Goal: Find specific page/section: Find specific page/section

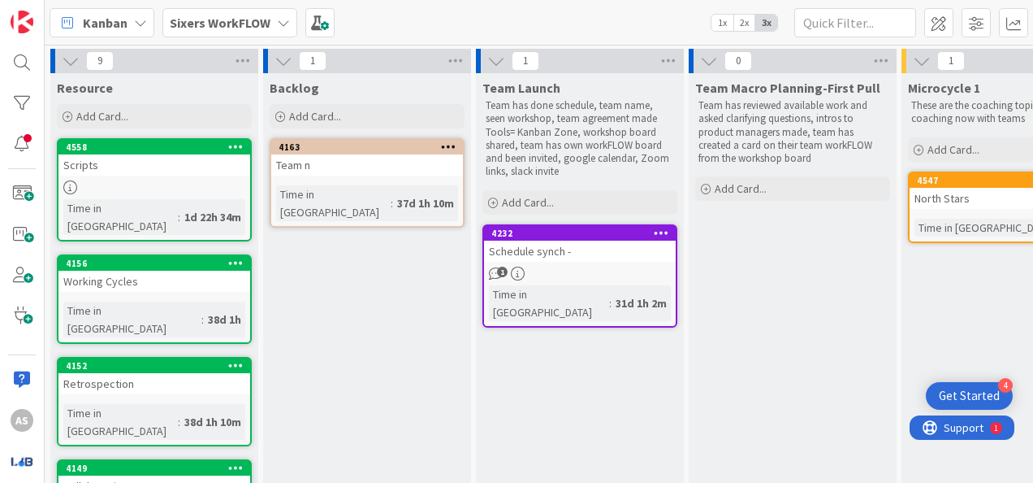
click at [270, 24] on div "Sixers WorkFLOW" at bounding box center [229, 22] width 135 height 29
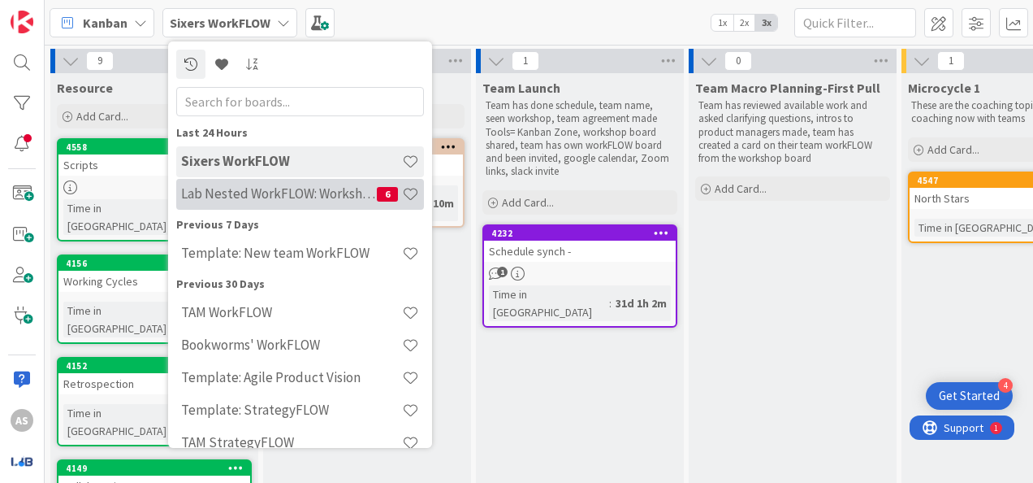
click at [299, 197] on h4 "Lab Nested WorkFLOW: Workshop" at bounding box center [279, 193] width 196 height 16
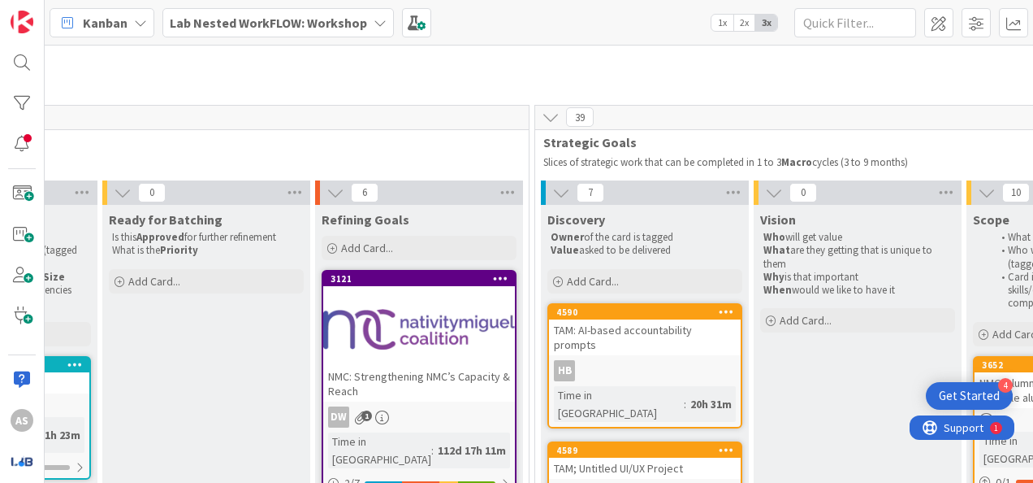
scroll to position [81, 1025]
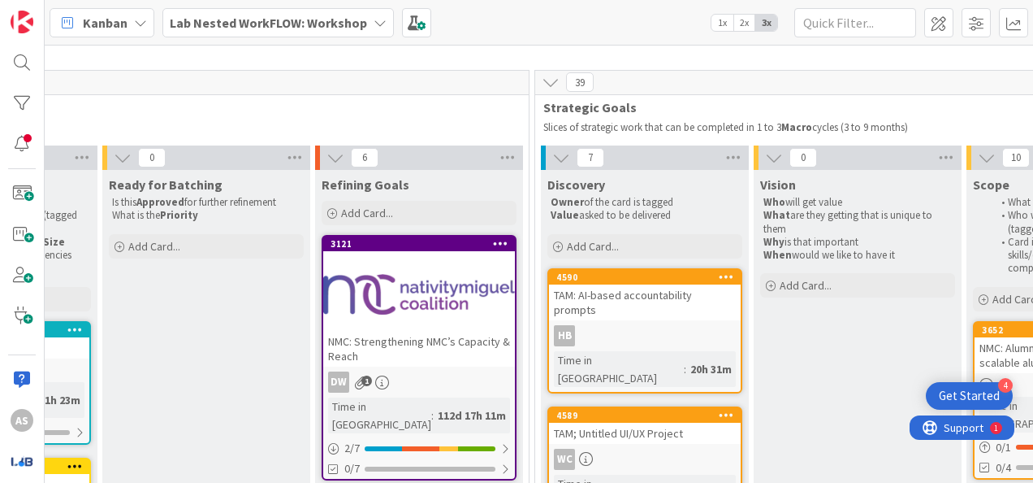
click at [677, 292] on div "TAM: AI-based accountability prompts" at bounding box center [645, 302] width 192 height 36
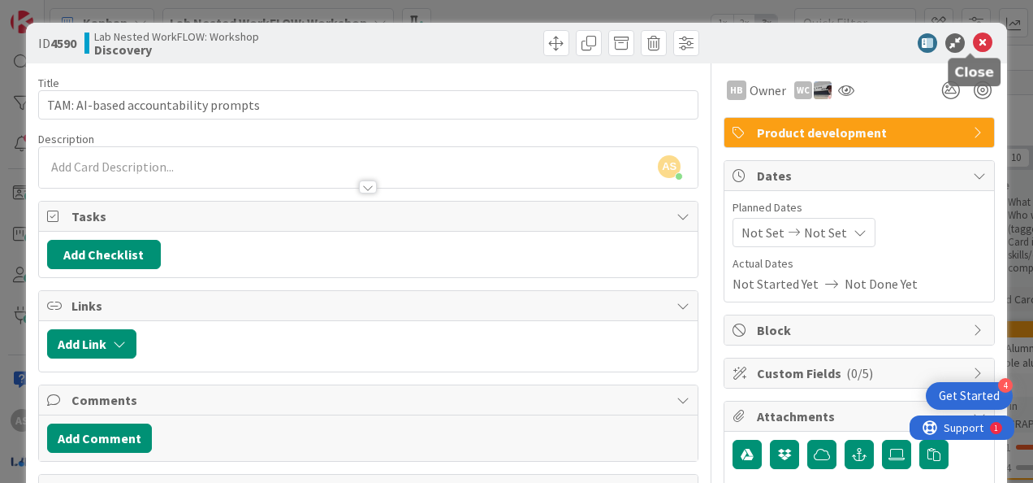
click at [973, 44] on icon at bounding box center [982, 42] width 19 height 19
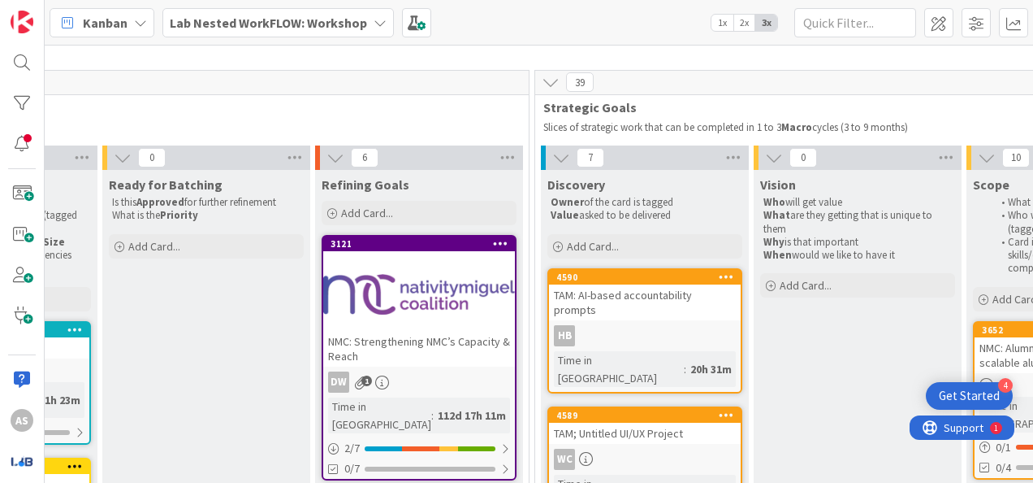
scroll to position [0, 1025]
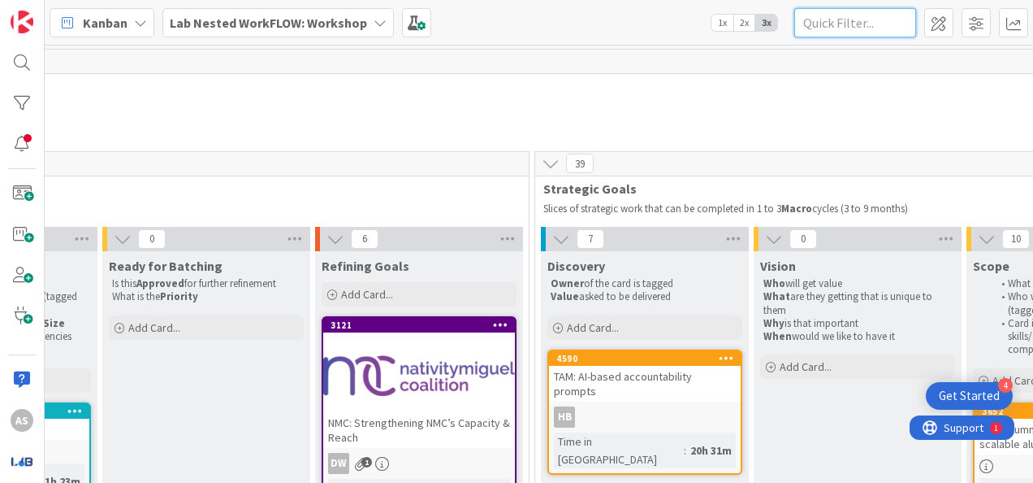
click at [846, 25] on input "text" at bounding box center [855, 22] width 122 height 29
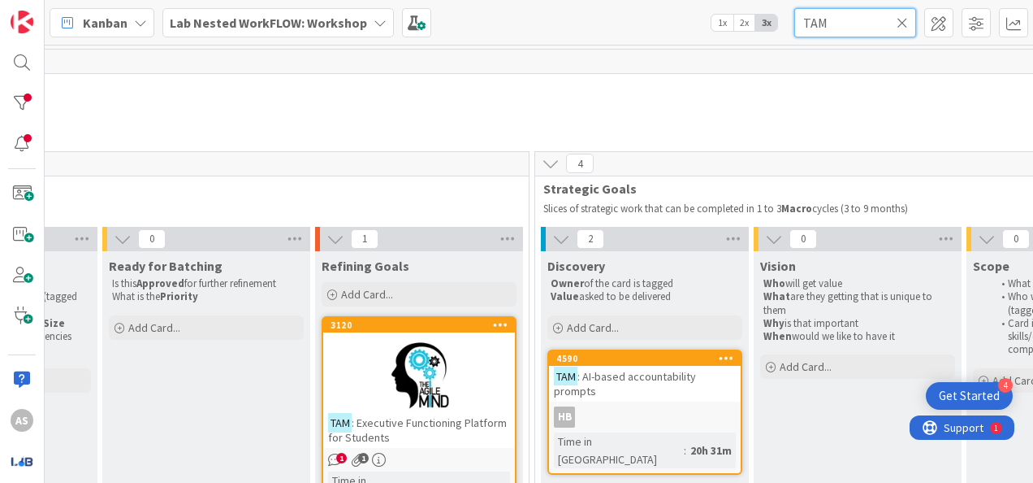
scroll to position [162, 1025]
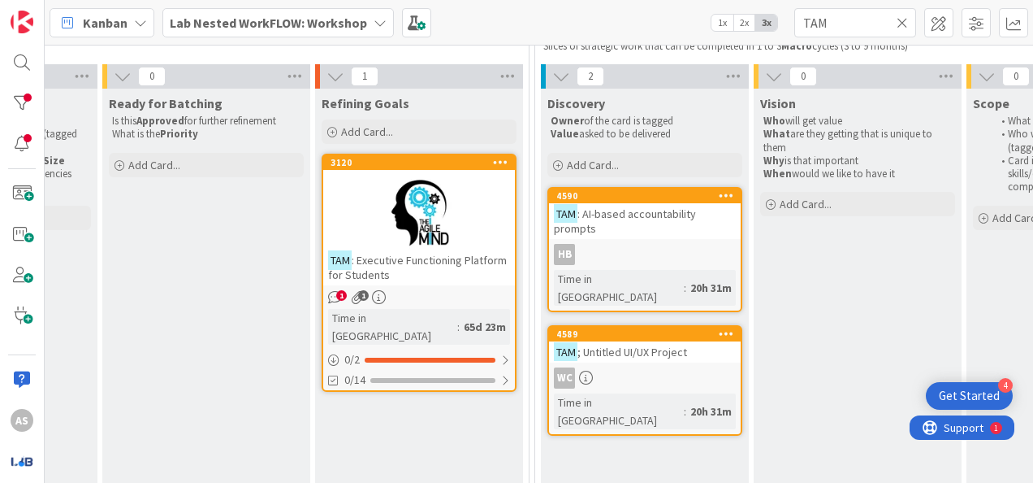
click at [396, 242] on div at bounding box center [419, 212] width 192 height 73
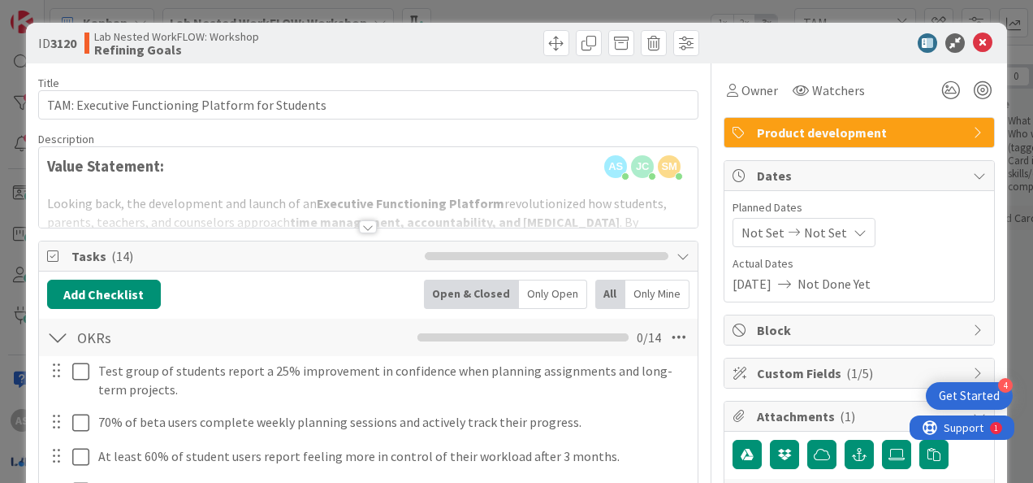
click at [359, 229] on div at bounding box center [368, 226] width 18 height 13
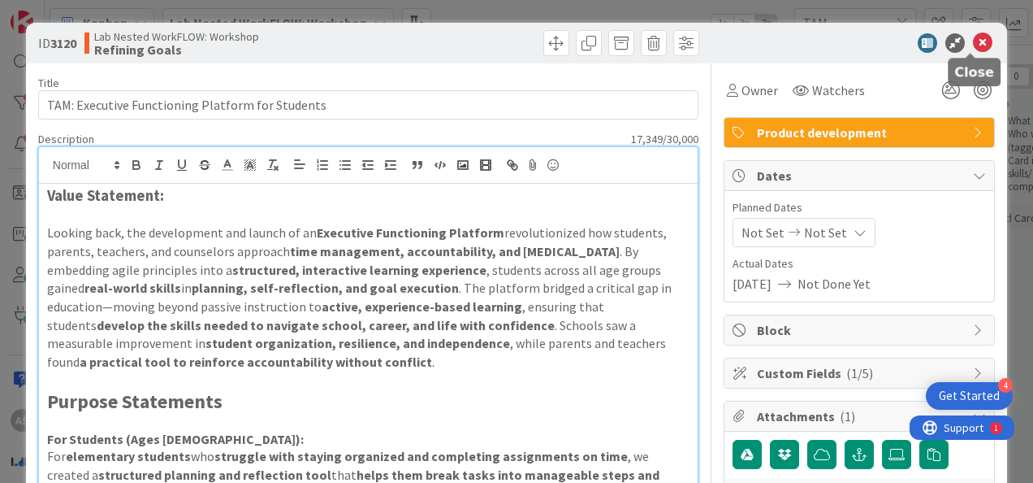
click at [973, 41] on icon at bounding box center [982, 42] width 19 height 19
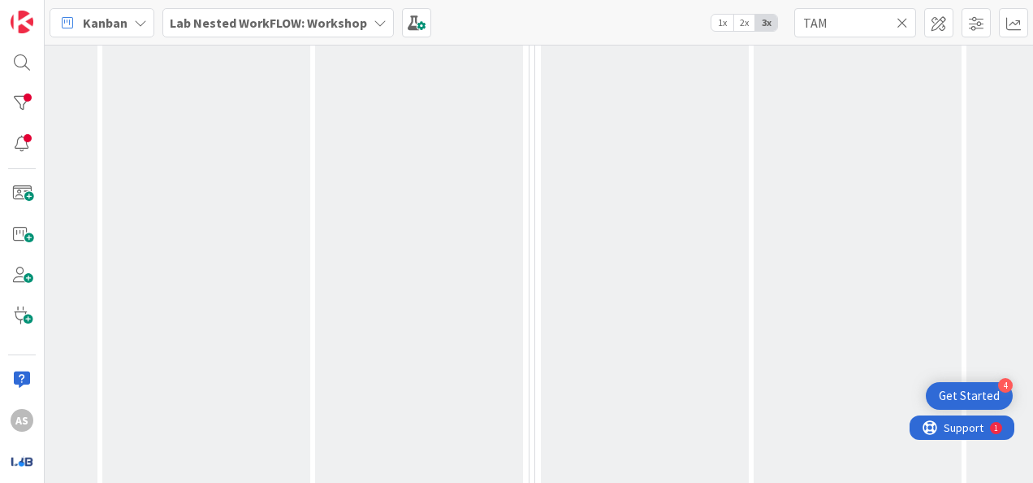
scroll to position [0, 1025]
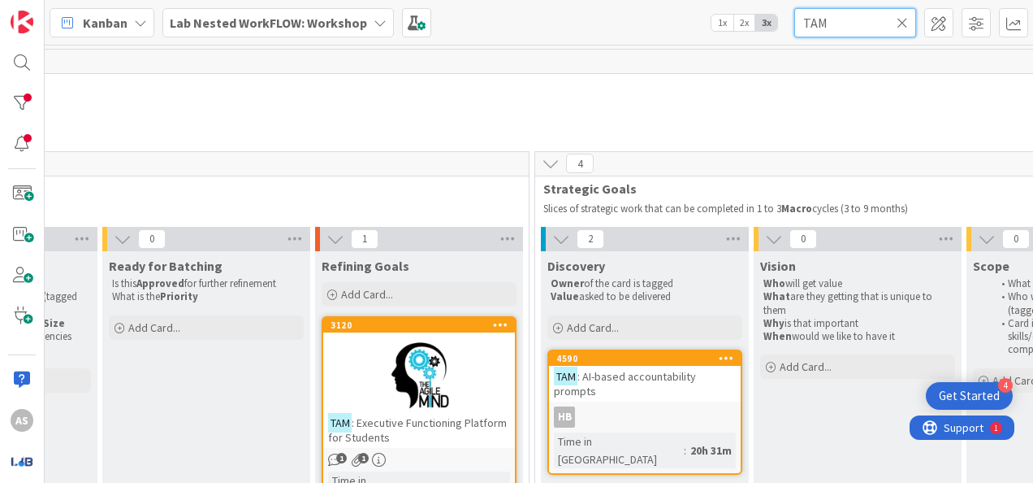
click at [857, 19] on input "TAM" at bounding box center [855, 22] width 122 height 29
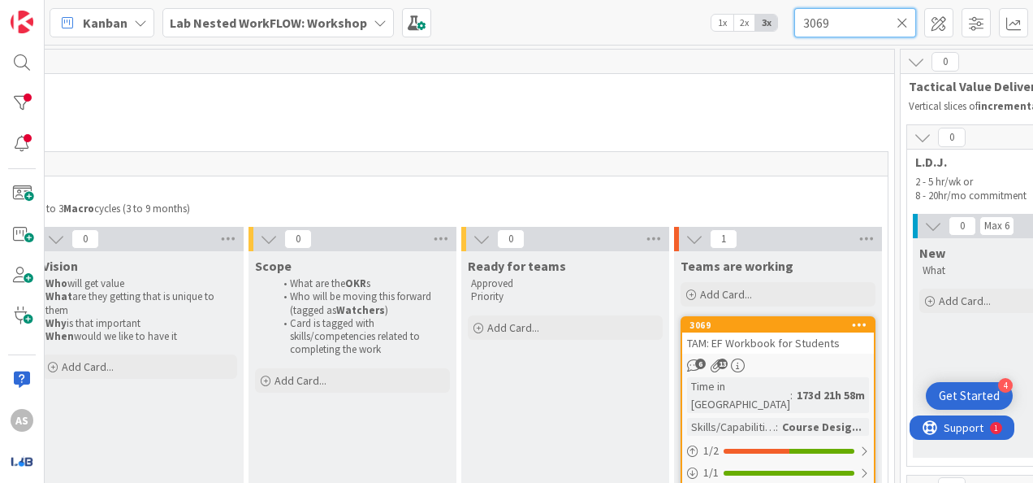
scroll to position [0, 2036]
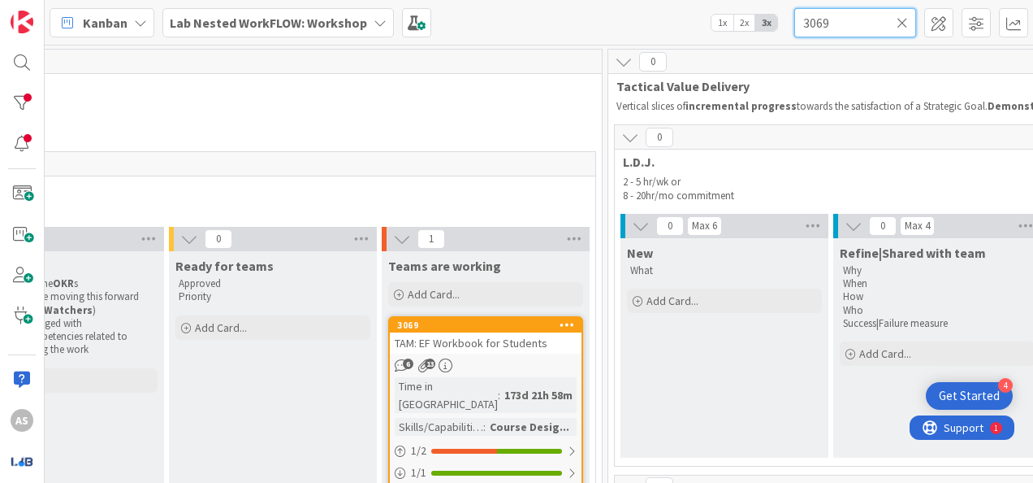
type input "3069"
click at [483, 347] on span "TAM: EF Workbook for Students" at bounding box center [471, 342] width 153 height 15
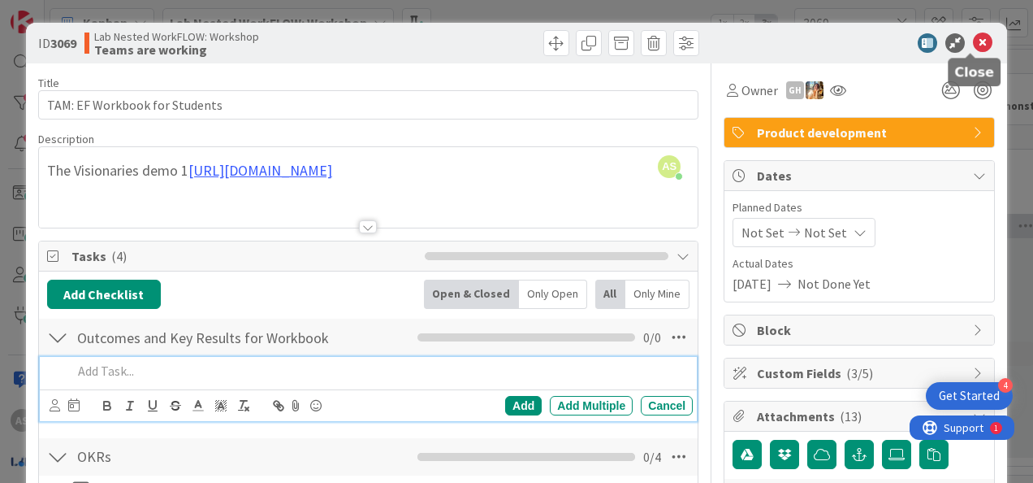
click at [973, 42] on icon at bounding box center [982, 42] width 19 height 19
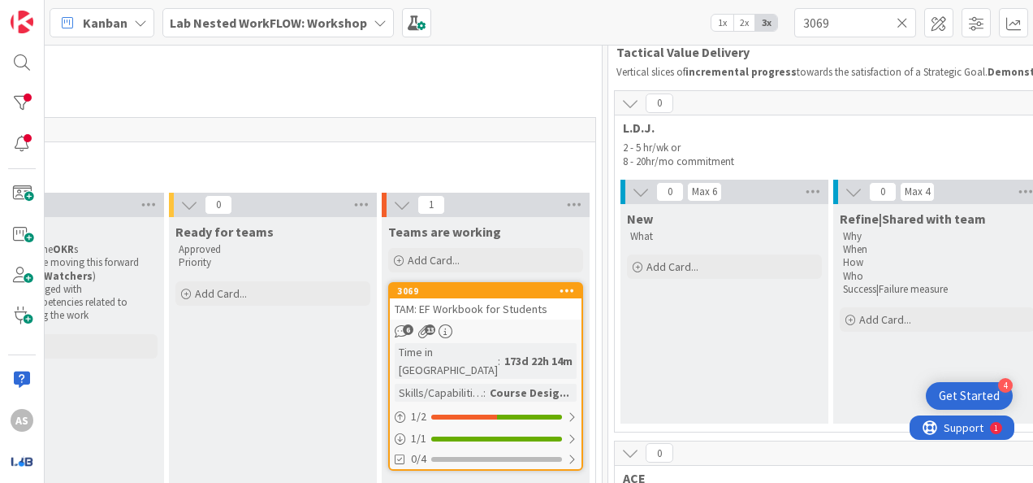
scroll to position [15, 2036]
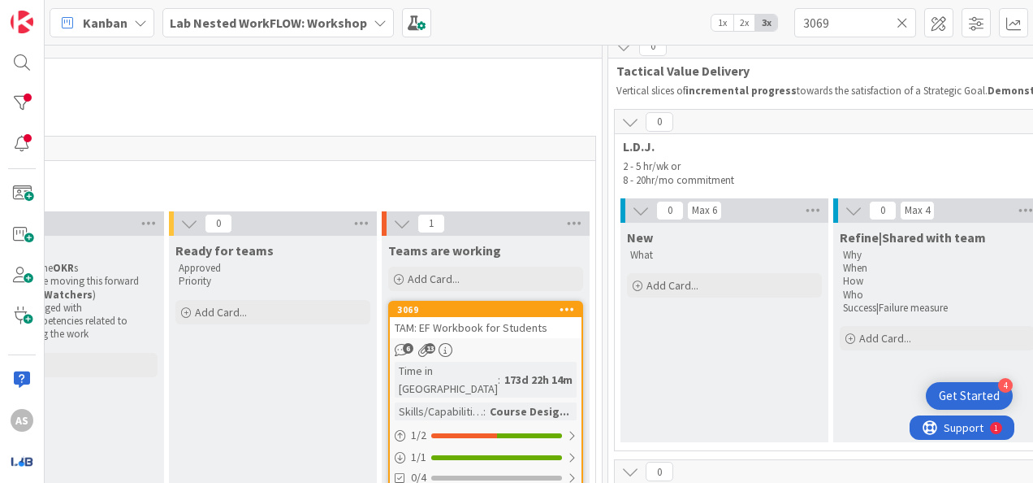
click at [482, 317] on div "TAM: EF Workbook for Students" at bounding box center [486, 327] width 192 height 21
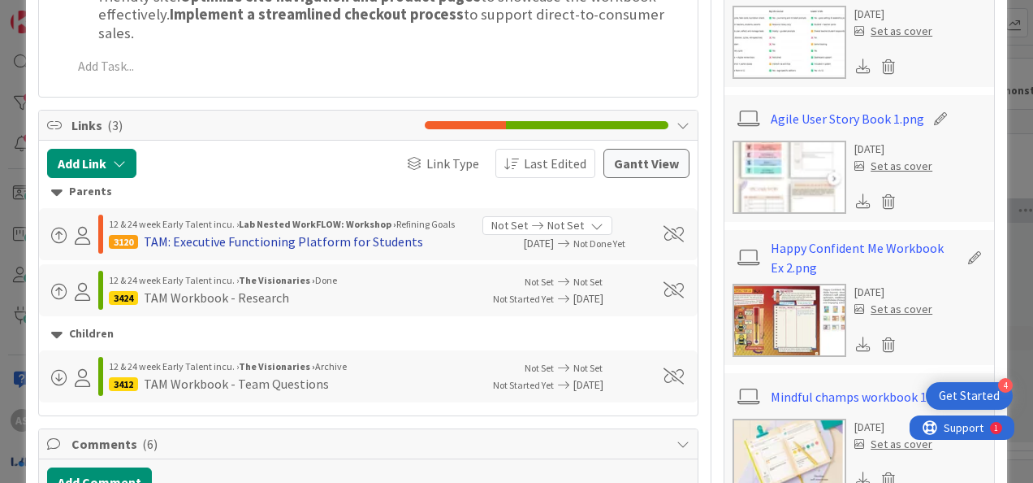
click at [364, 240] on div "TAM: Executive Functioning Platform for Students" at bounding box center [283, 241] width 279 height 19
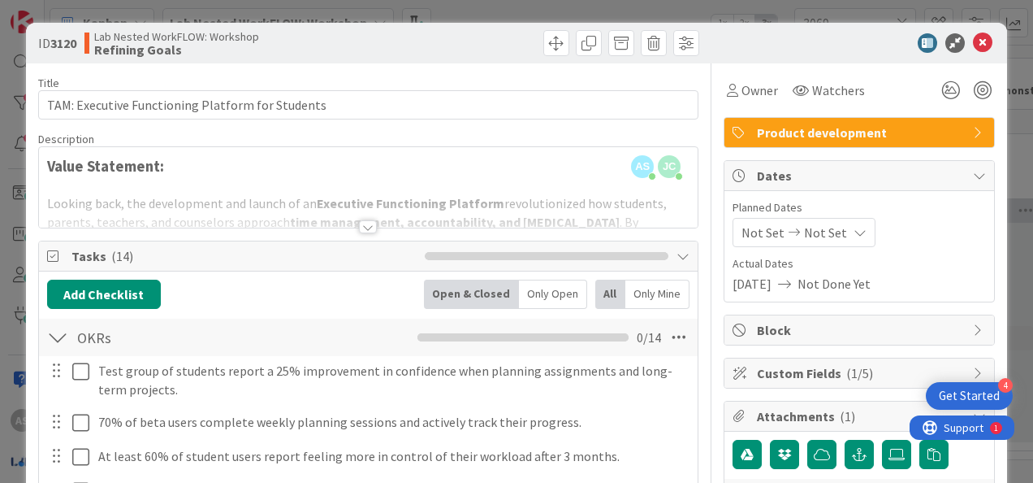
click at [359, 222] on div at bounding box center [368, 226] width 18 height 13
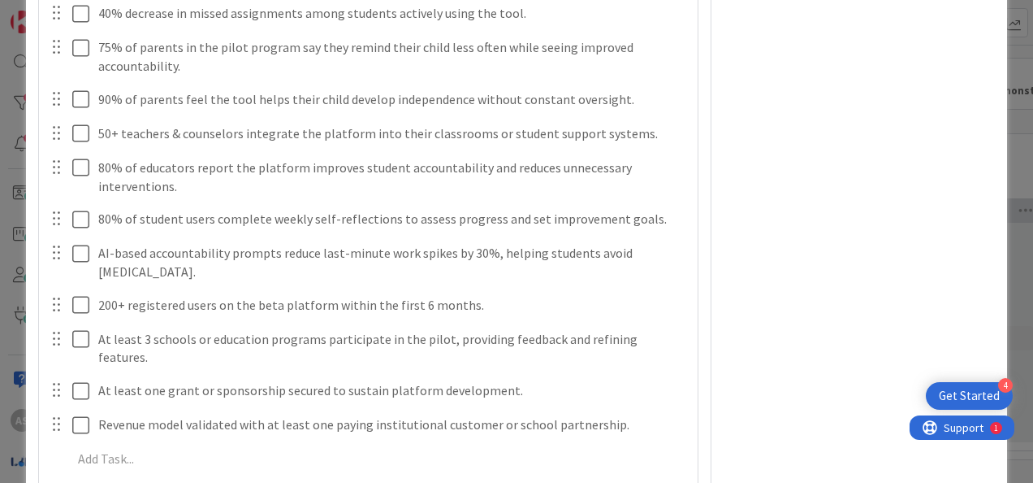
scroll to position [3006, 0]
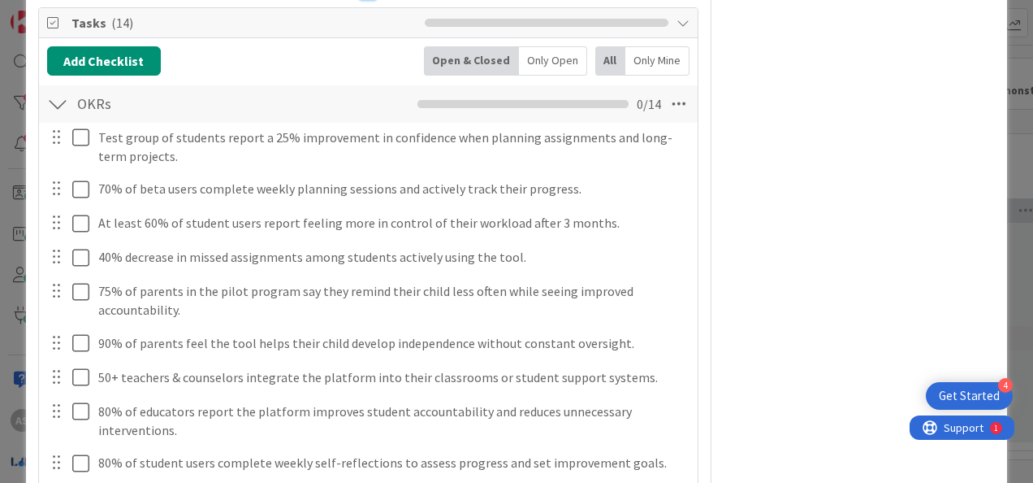
type input "Future State OKRs"
